Goal: Information Seeking & Learning: Learn about a topic

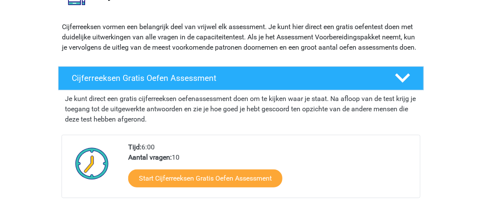
scroll to position [171, 0]
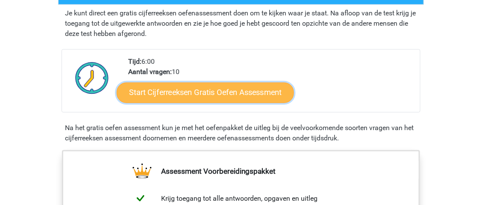
click at [191, 103] on link "Start Cijferreeksen Gratis Oefen Assessment" at bounding box center [206, 92] width 178 height 21
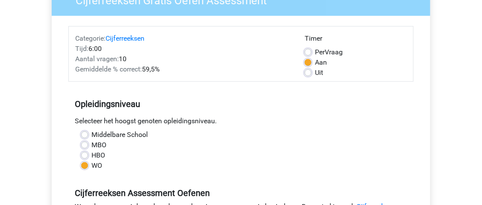
scroll to position [257, 0]
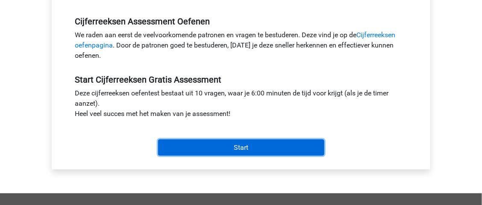
click at [205, 154] on input "Start" at bounding box center [241, 147] width 166 height 16
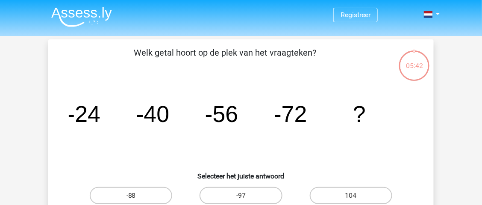
scroll to position [42, 0]
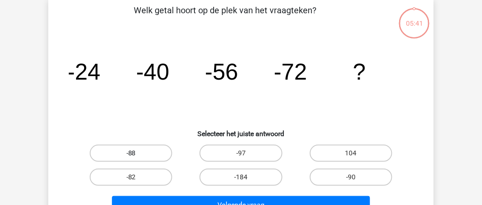
click at [160, 152] on label "-88" at bounding box center [131, 153] width 83 height 17
click at [137, 153] on input "-88" at bounding box center [134, 156] width 6 height 6
radio input "true"
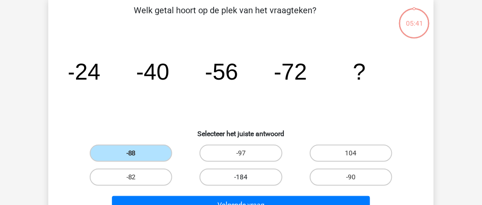
scroll to position [128, 0]
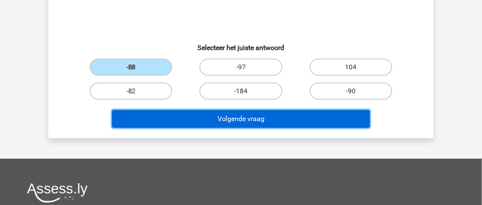
click at [258, 124] on button "Volgende vraag" at bounding box center [241, 119] width 259 height 18
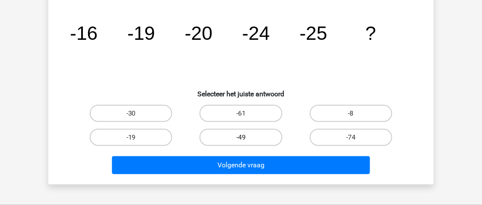
scroll to position [125, 0]
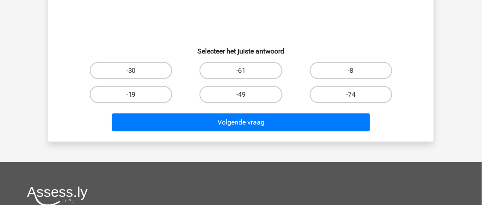
click at [139, 92] on label "-19" at bounding box center [131, 94] width 83 height 17
click at [137, 95] on input "-19" at bounding box center [134, 98] width 6 height 6
radio input "true"
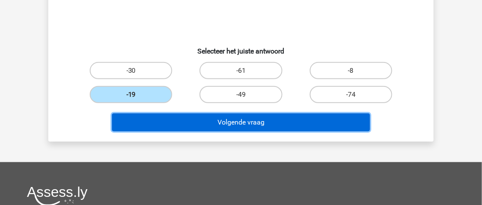
click at [203, 116] on button "Volgende vraag" at bounding box center [241, 122] width 259 height 18
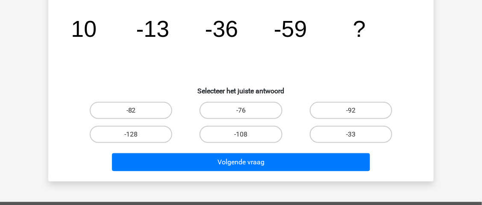
scroll to position [42, 0]
